Goal: Information Seeking & Learning: Learn about a topic

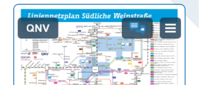
scroll to position [412, 0]
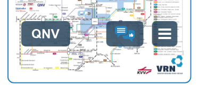
click at [149, 16] on img "1 von 1" at bounding box center [99, 17] width 182 height 128
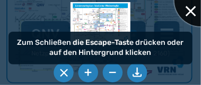
drag, startPoint x: 191, startPoint y: 12, endPoint x: 174, endPoint y: 18, distance: 18.5
click at [191, 12] on div at bounding box center [201, -1] width 53 height 53
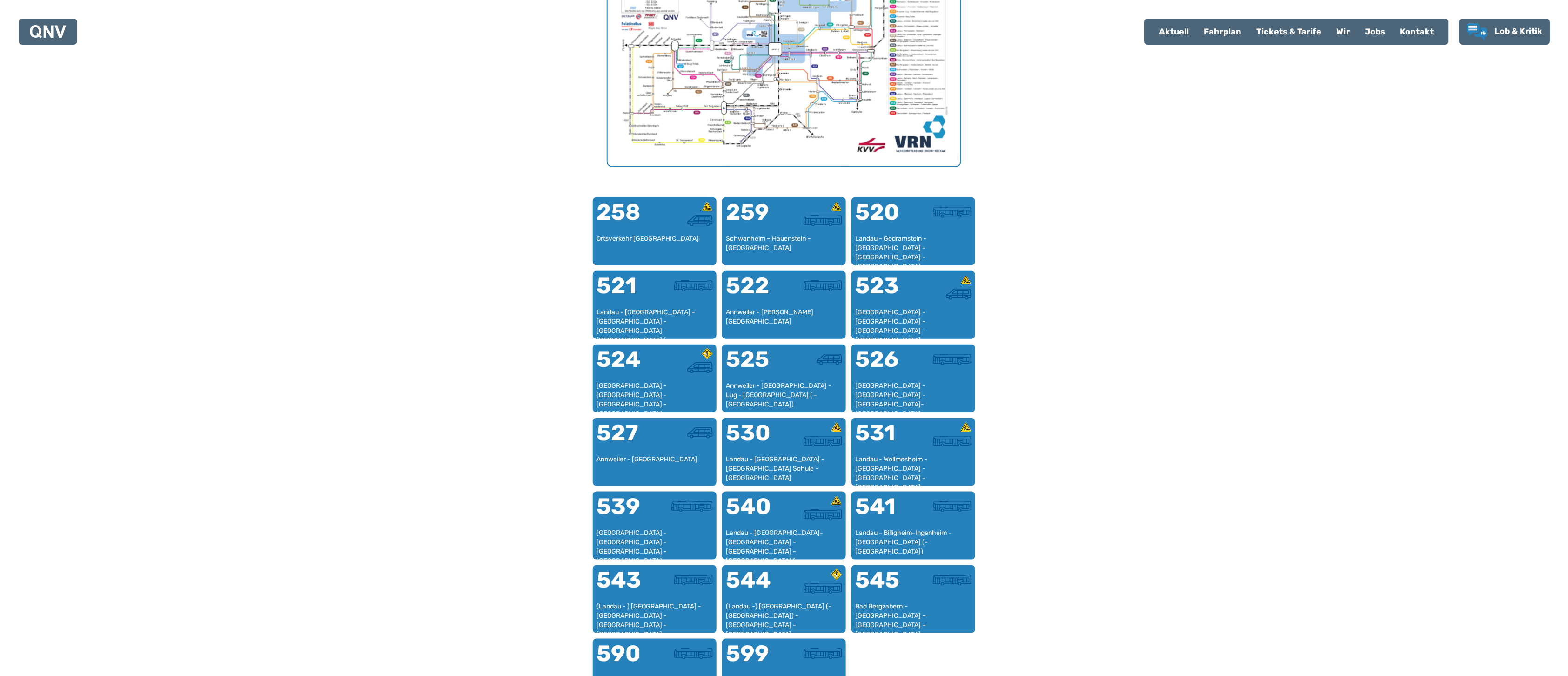
scroll to position [565, 0]
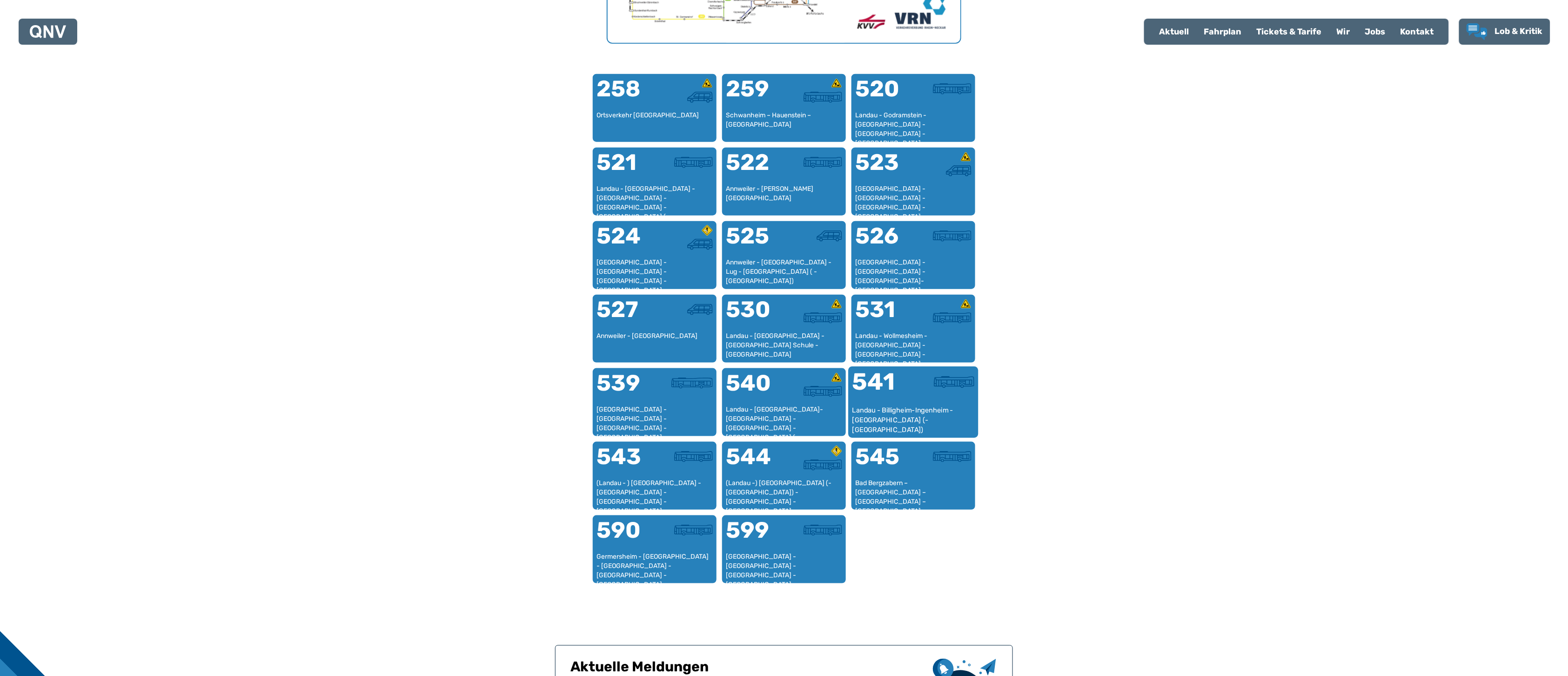
click at [522, 224] on div "541" at bounding box center [883, 388] width 61 height 35
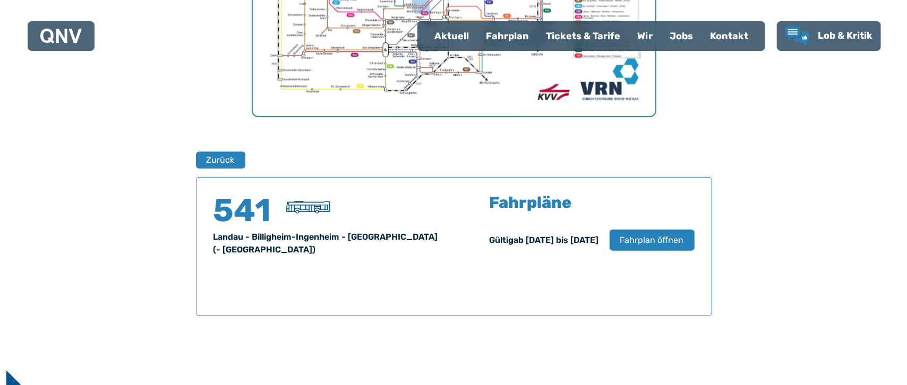
scroll to position [612, 0]
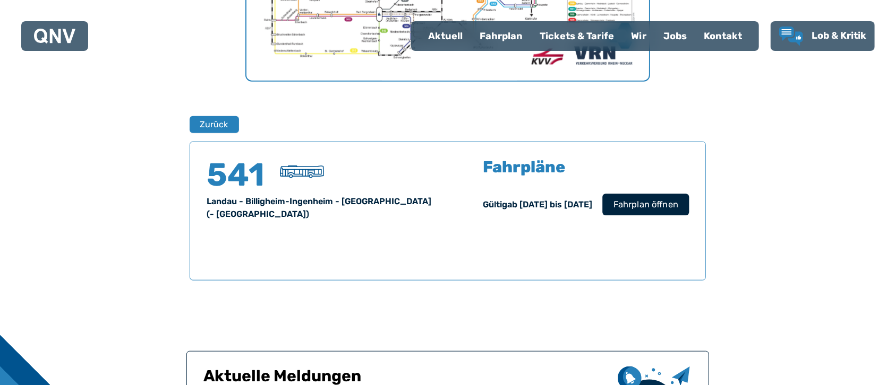
click at [596, 203] on span "Fahrplan öffnen" at bounding box center [645, 205] width 65 height 13
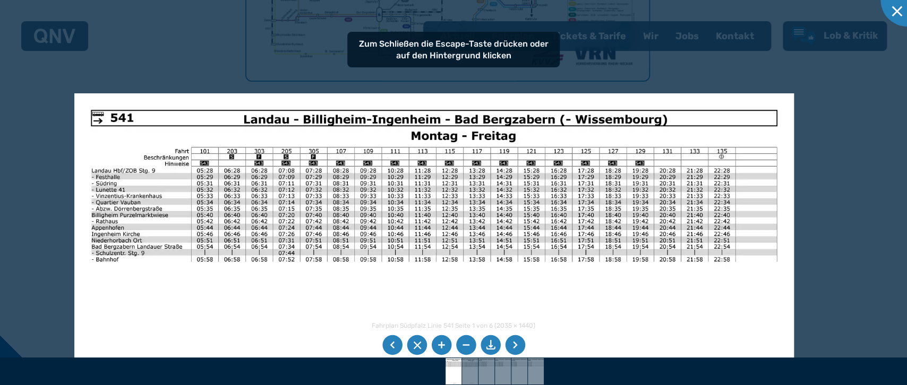
click at [439, 256] on img at bounding box center [433, 347] width 719 height 509
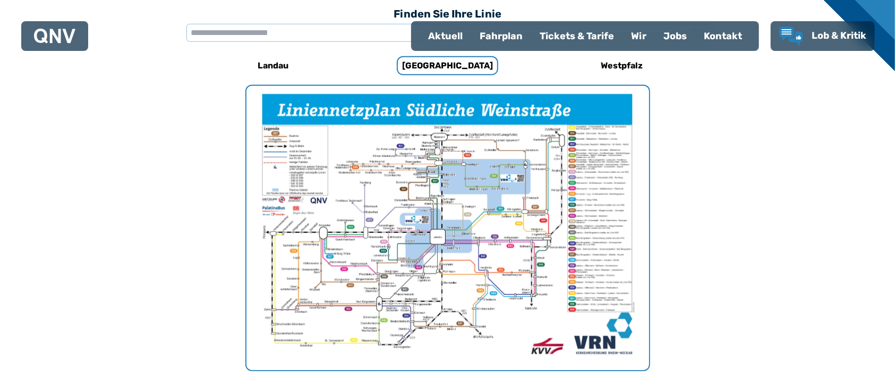
scroll to position [327, 0]
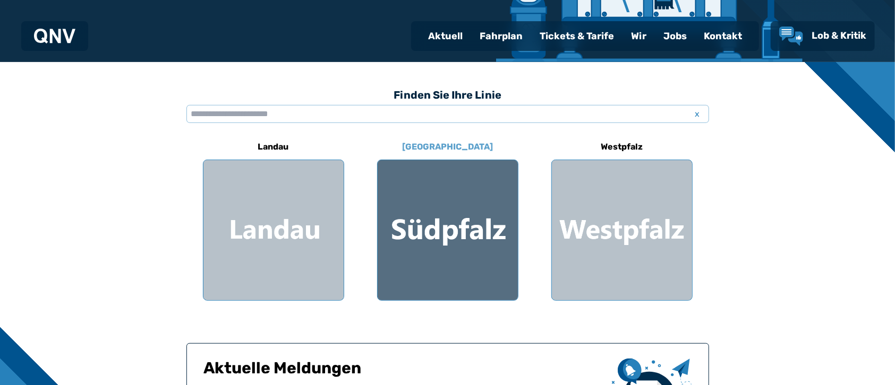
scroll to position [218, 0]
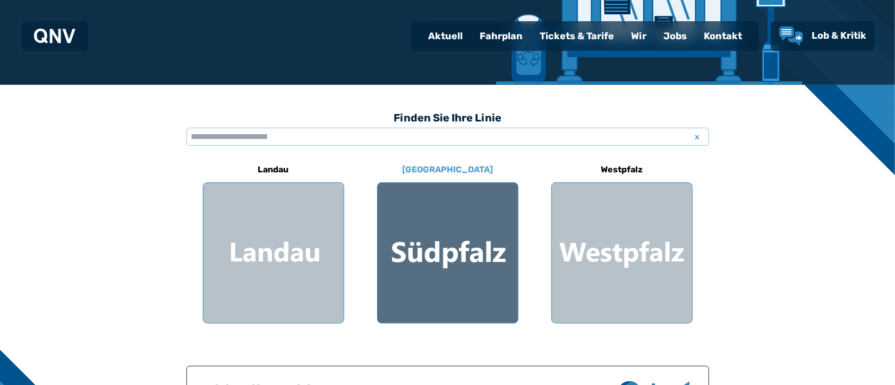
click at [426, 248] on div at bounding box center [448, 253] width 140 height 140
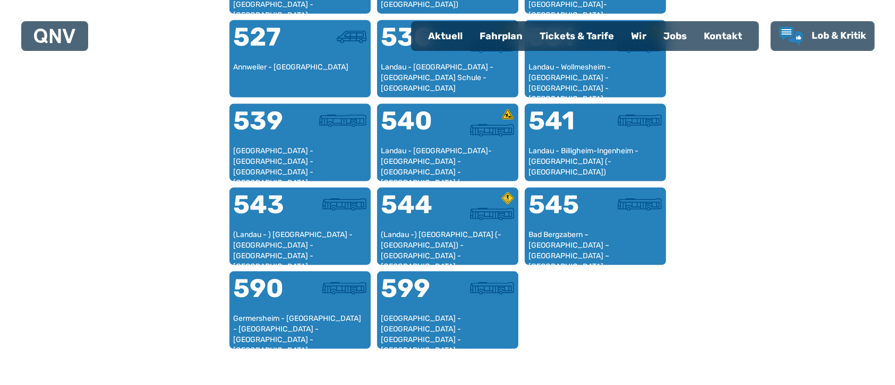
scroll to position [964, 0]
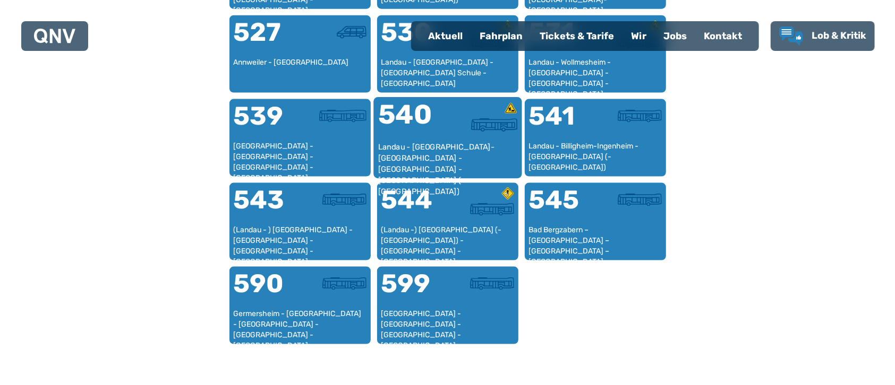
click at [453, 140] on div at bounding box center [483, 122] width 70 height 40
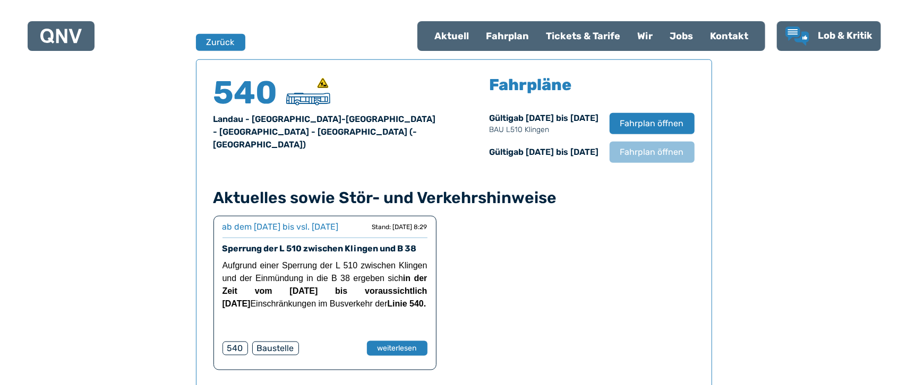
scroll to position [699, 0]
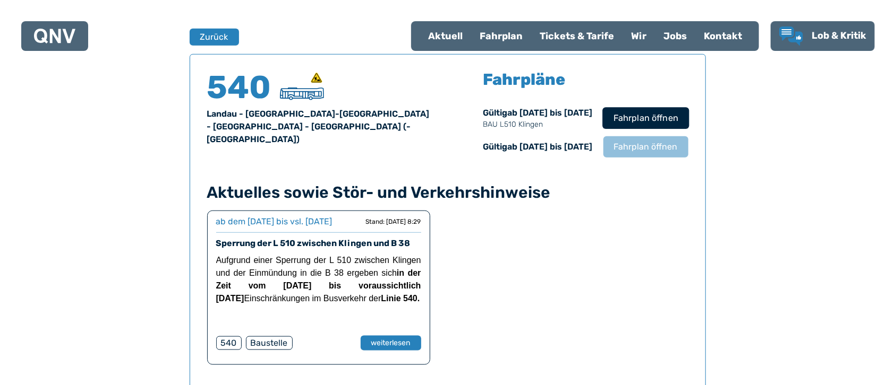
click at [633, 118] on span "Fahrplan öffnen" at bounding box center [645, 118] width 65 height 13
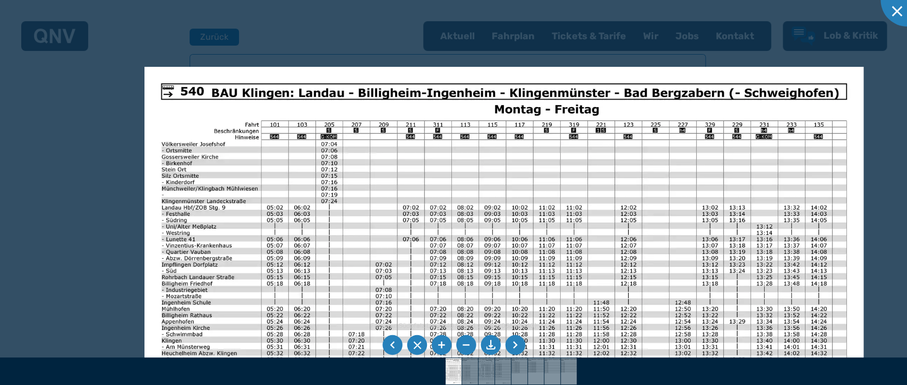
click at [432, 252] on img at bounding box center [503, 321] width 719 height 509
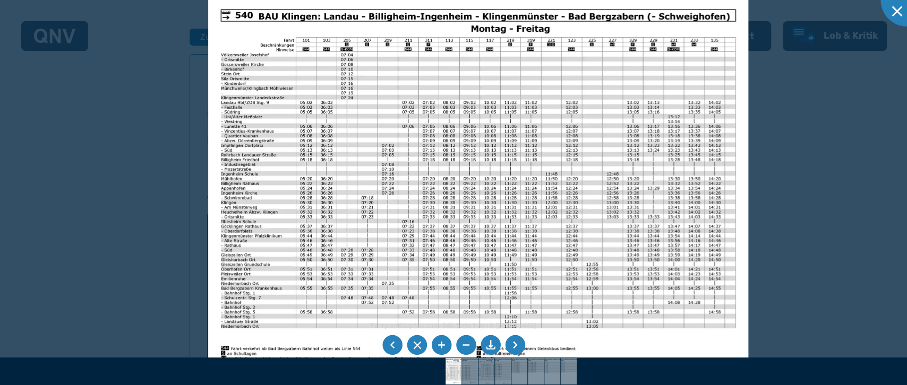
click at [444, 76] on img at bounding box center [478, 188] width 541 height 382
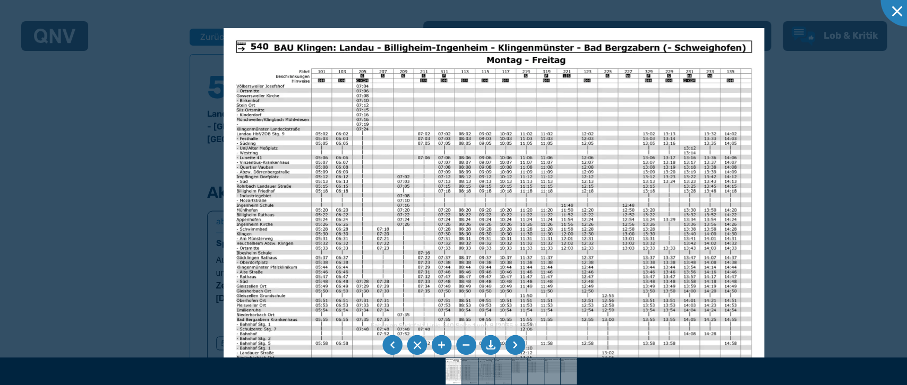
click at [467, 316] on img at bounding box center [494, 219] width 541 height 382
click at [515, 345] on li at bounding box center [515, 346] width 20 height 20
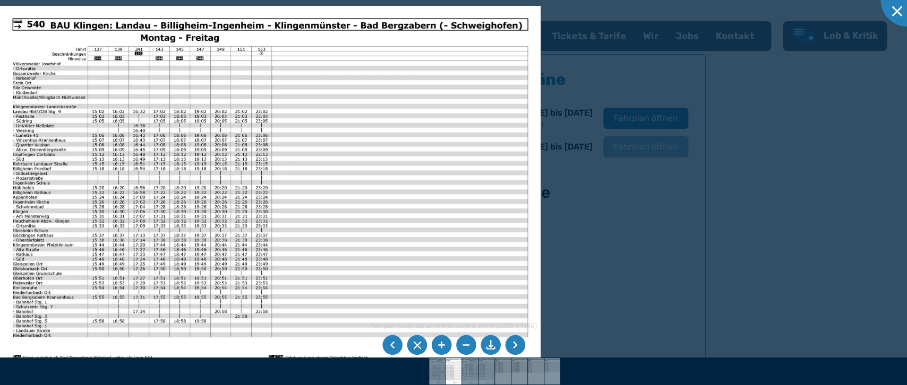
click at [510, 342] on li at bounding box center [515, 346] width 20 height 20
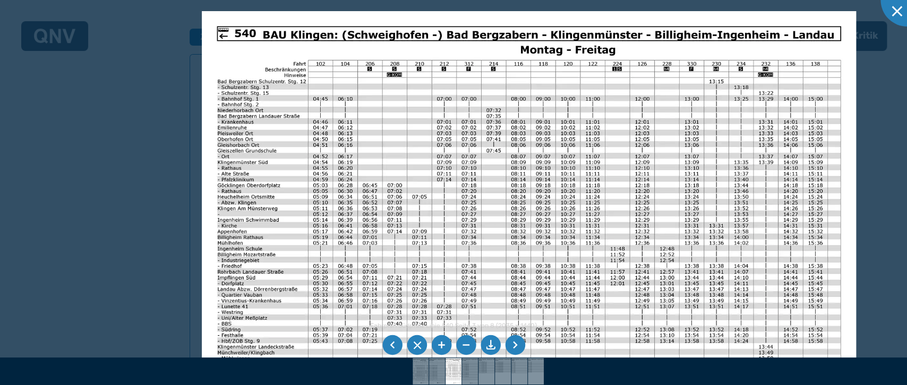
click at [487, 179] on img at bounding box center [529, 242] width 654 height 462
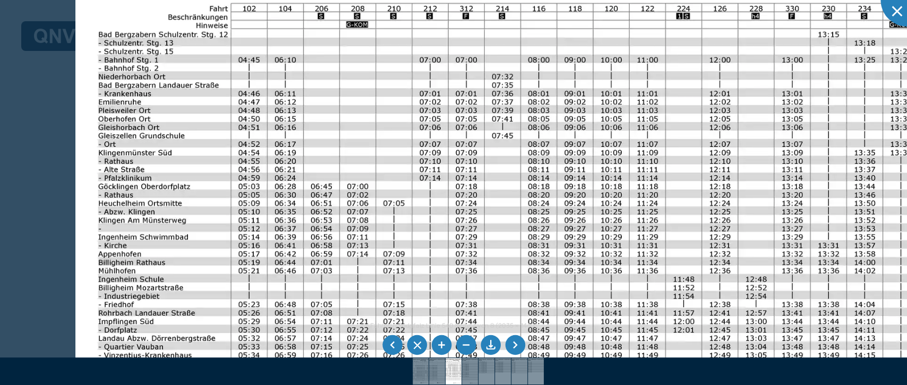
click at [404, 150] on img at bounding box center [553, 271] width 957 height 678
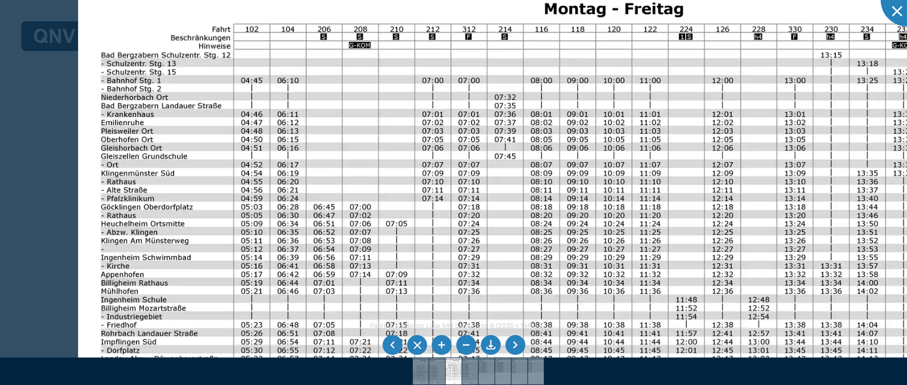
click at [593, 101] on img at bounding box center [556, 291] width 957 height 678
